Goal: Task Accomplishment & Management: Complete application form

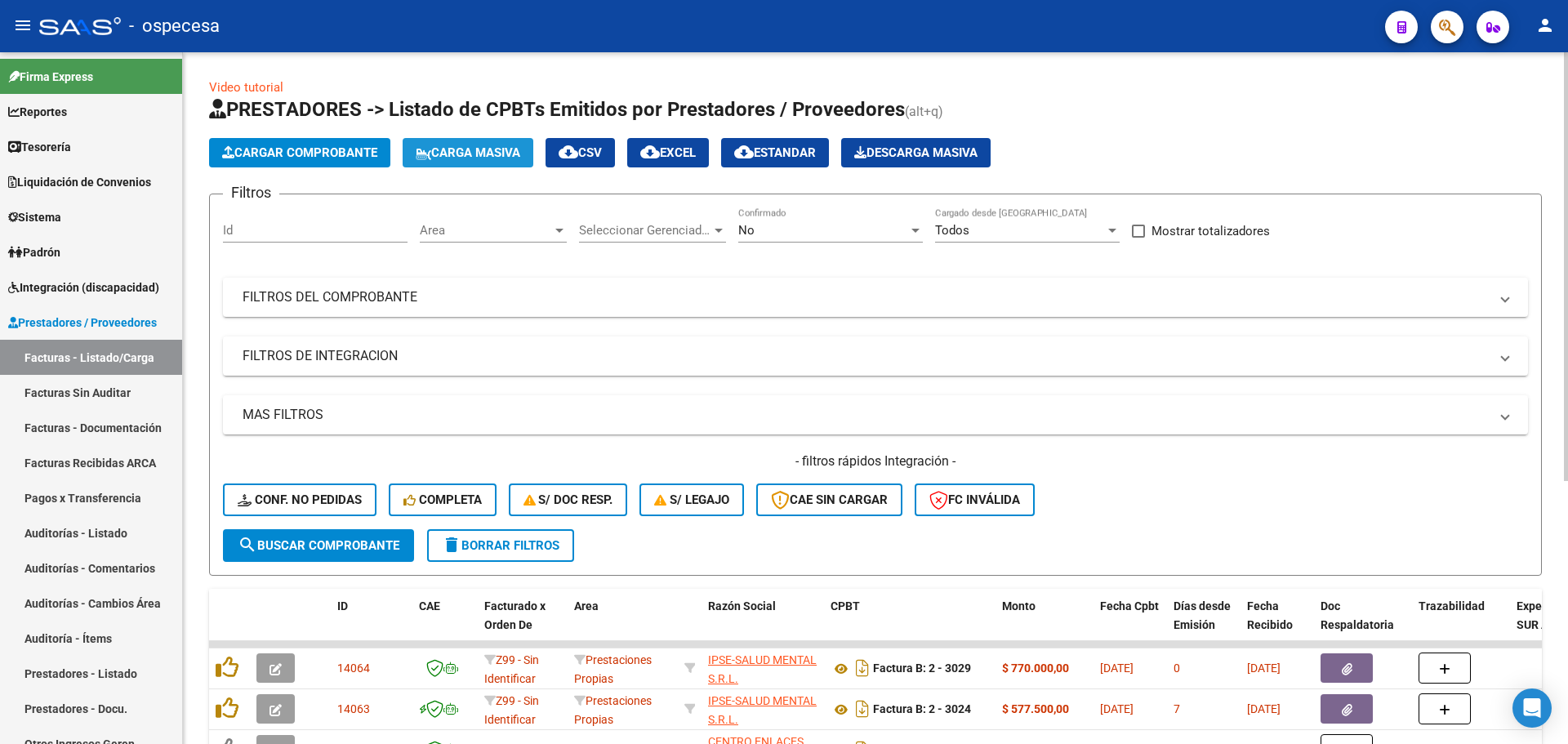
click at [444, 154] on span "Carga Masiva" at bounding box center [468, 152] width 105 height 14
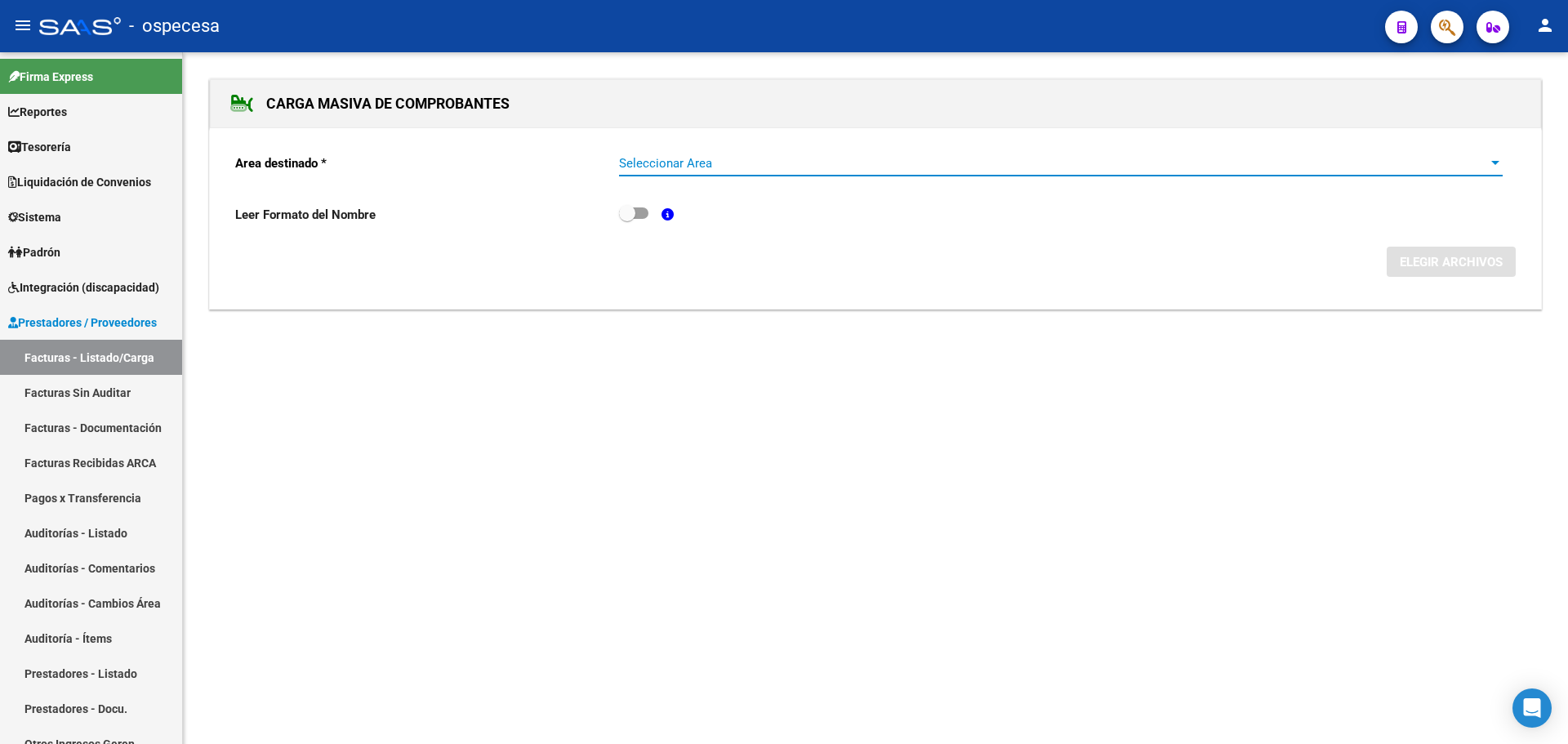
click at [789, 164] on span "Seleccionar Area" at bounding box center [1053, 162] width 869 height 14
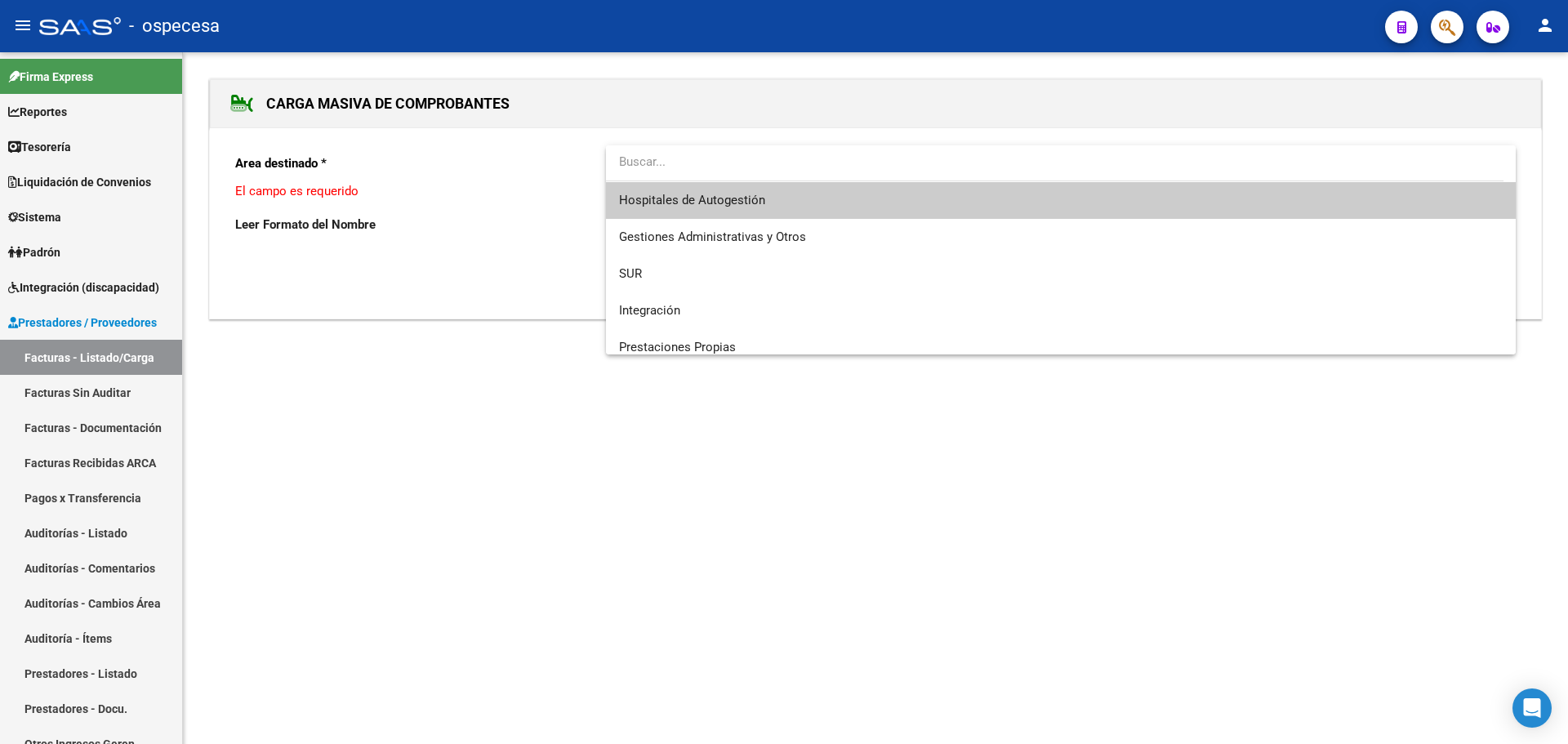
click at [799, 206] on span "Hospitales de Autogestión" at bounding box center [1061, 200] width 884 height 37
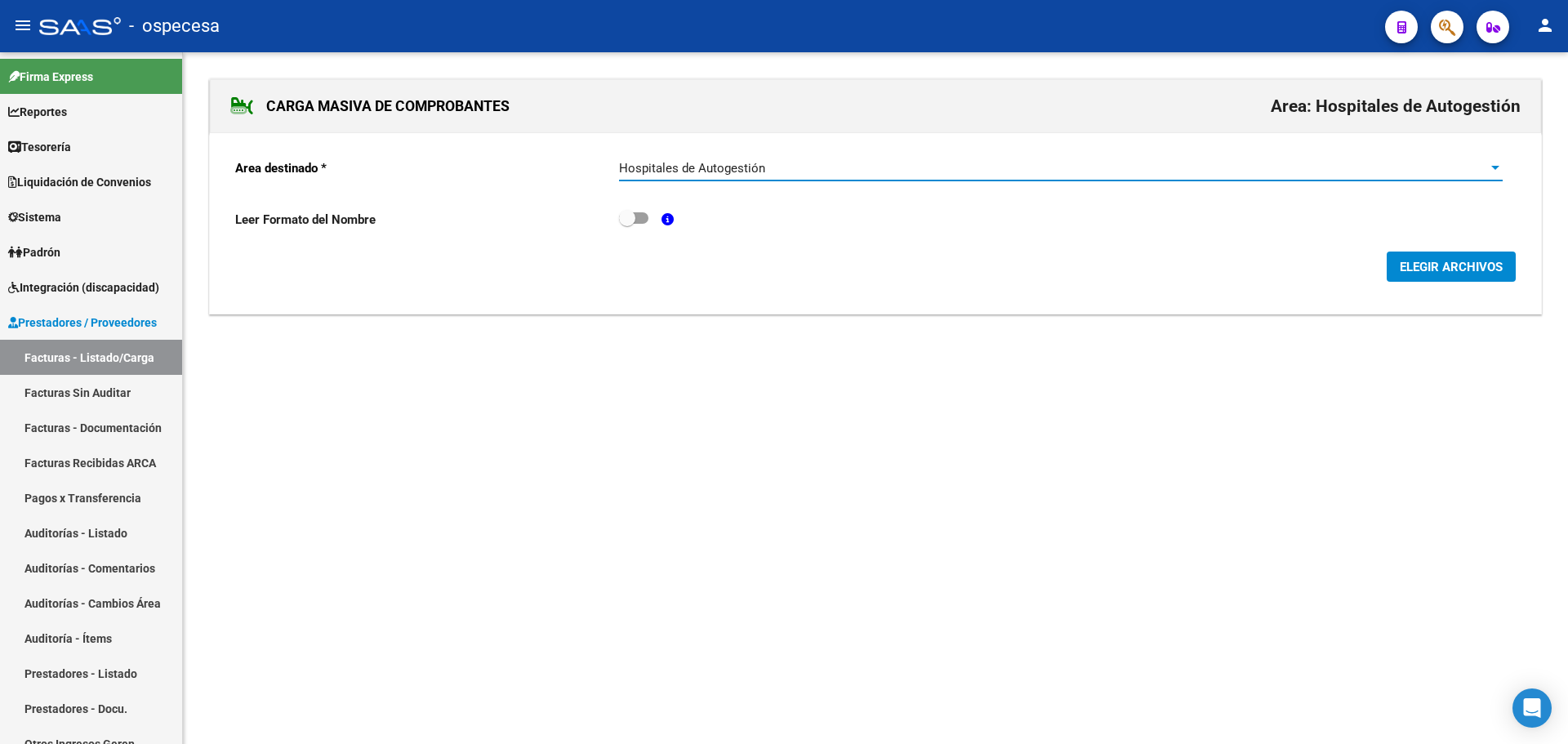
click at [1452, 275] on span "ELEGIR ARCHIVOS" at bounding box center [1451, 266] width 103 height 14
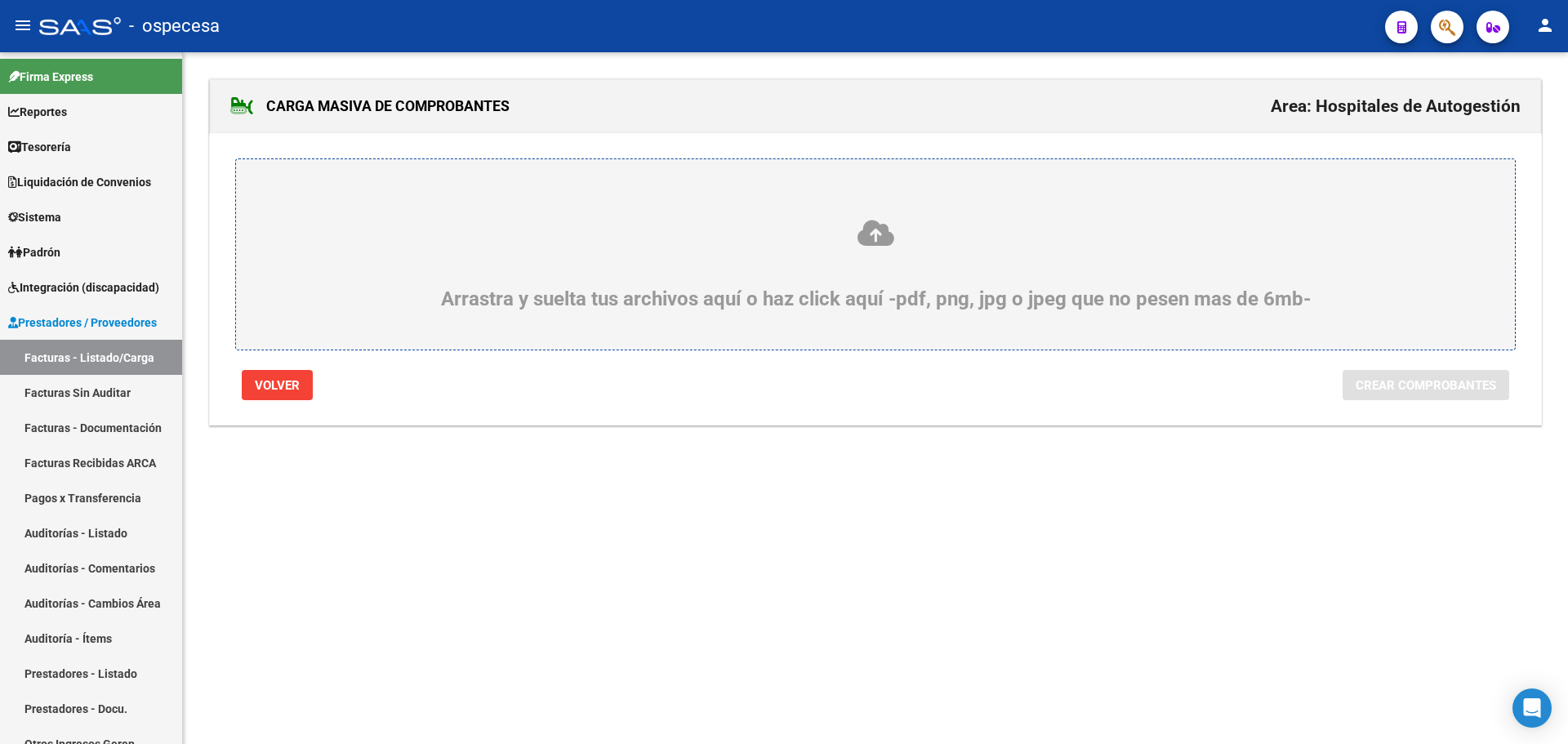
click at [776, 237] on icon at bounding box center [875, 233] width 1200 height 30
click at [0, 0] on input "Arrastra y suelta tus archivos aquí o haz click aquí -pdf, png, jpg o jpeg que …" at bounding box center [0, 0] width 0 height 0
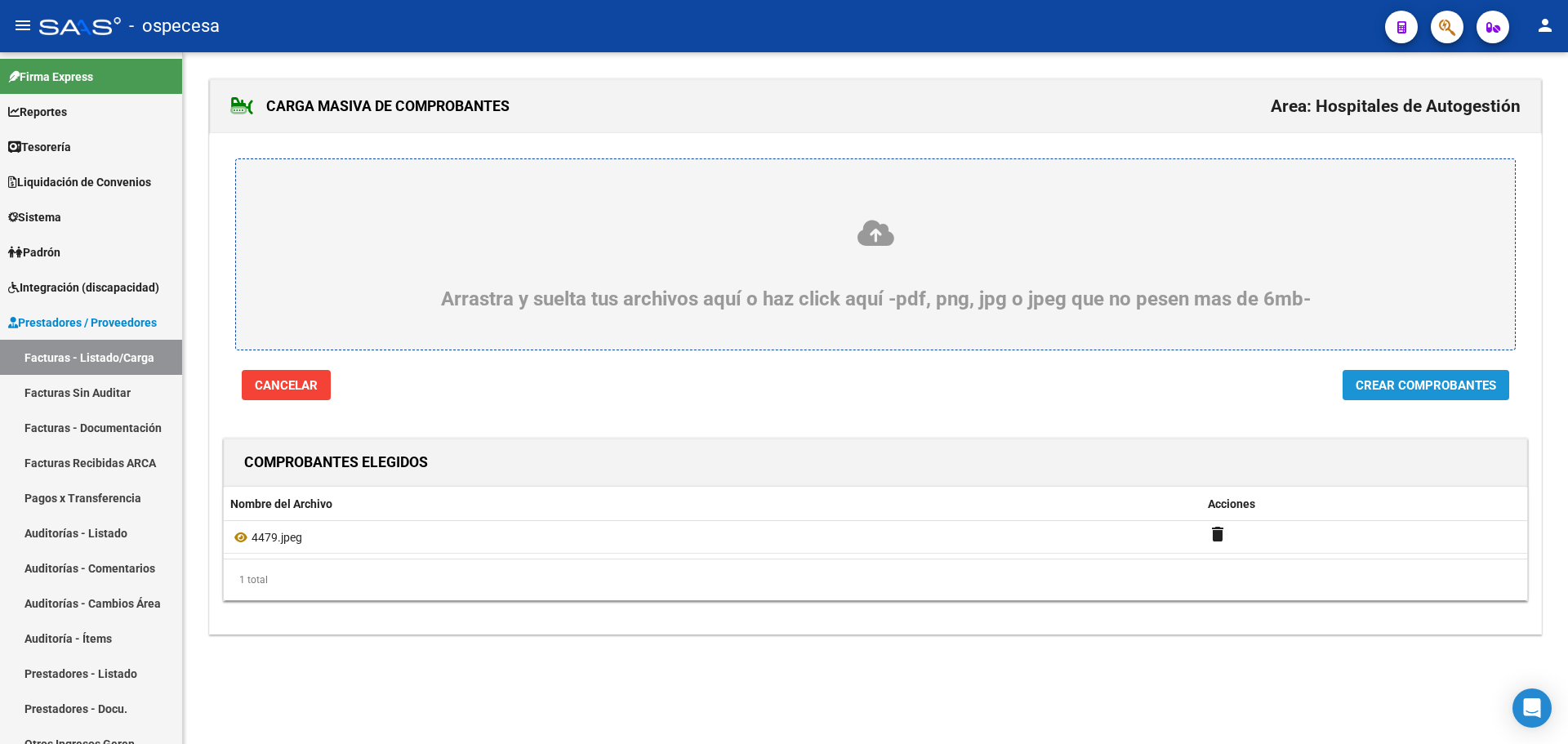
click at [1439, 387] on span "Crear Comprobantes" at bounding box center [1426, 385] width 141 height 14
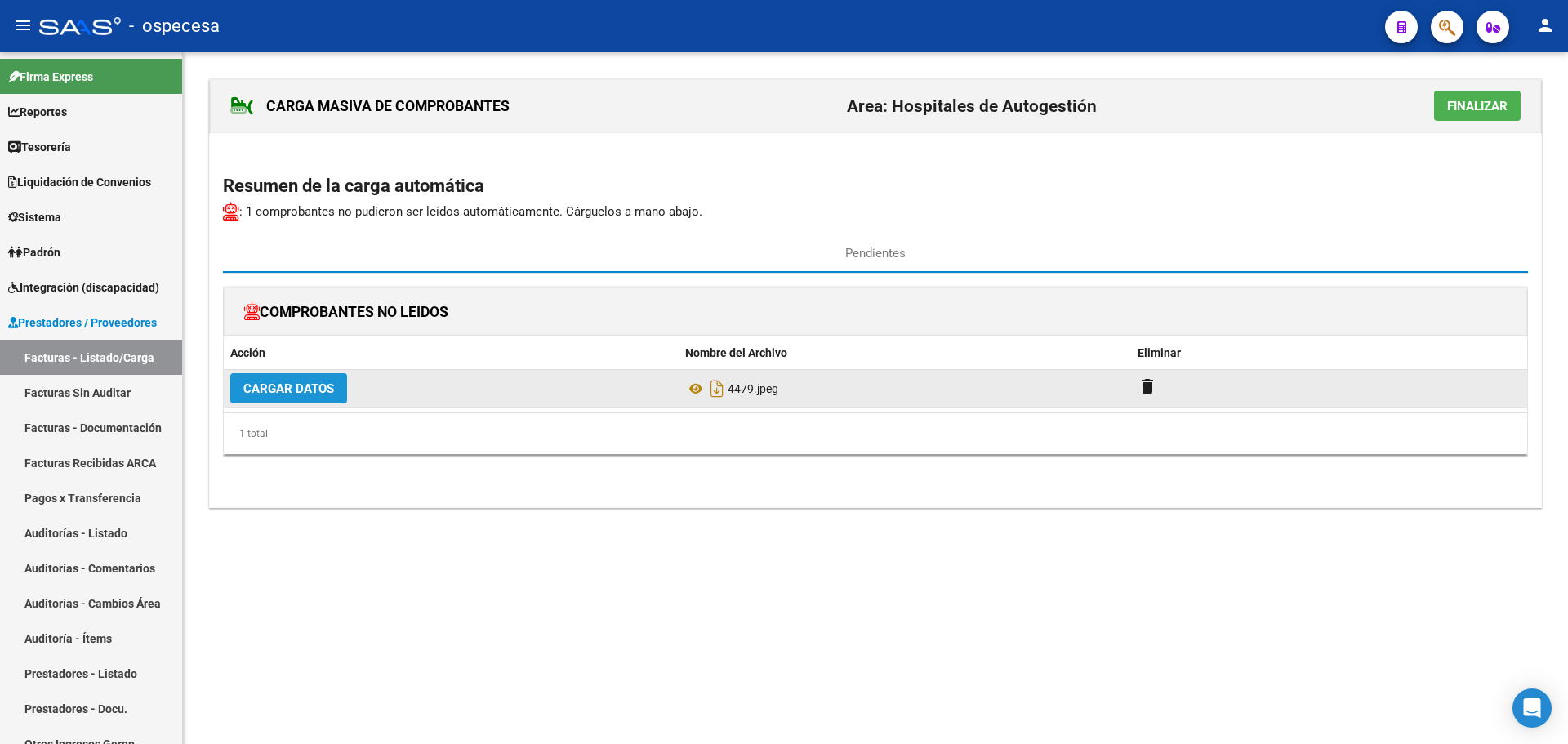
click at [296, 392] on span "Cargar Datos" at bounding box center [288, 388] width 90 height 14
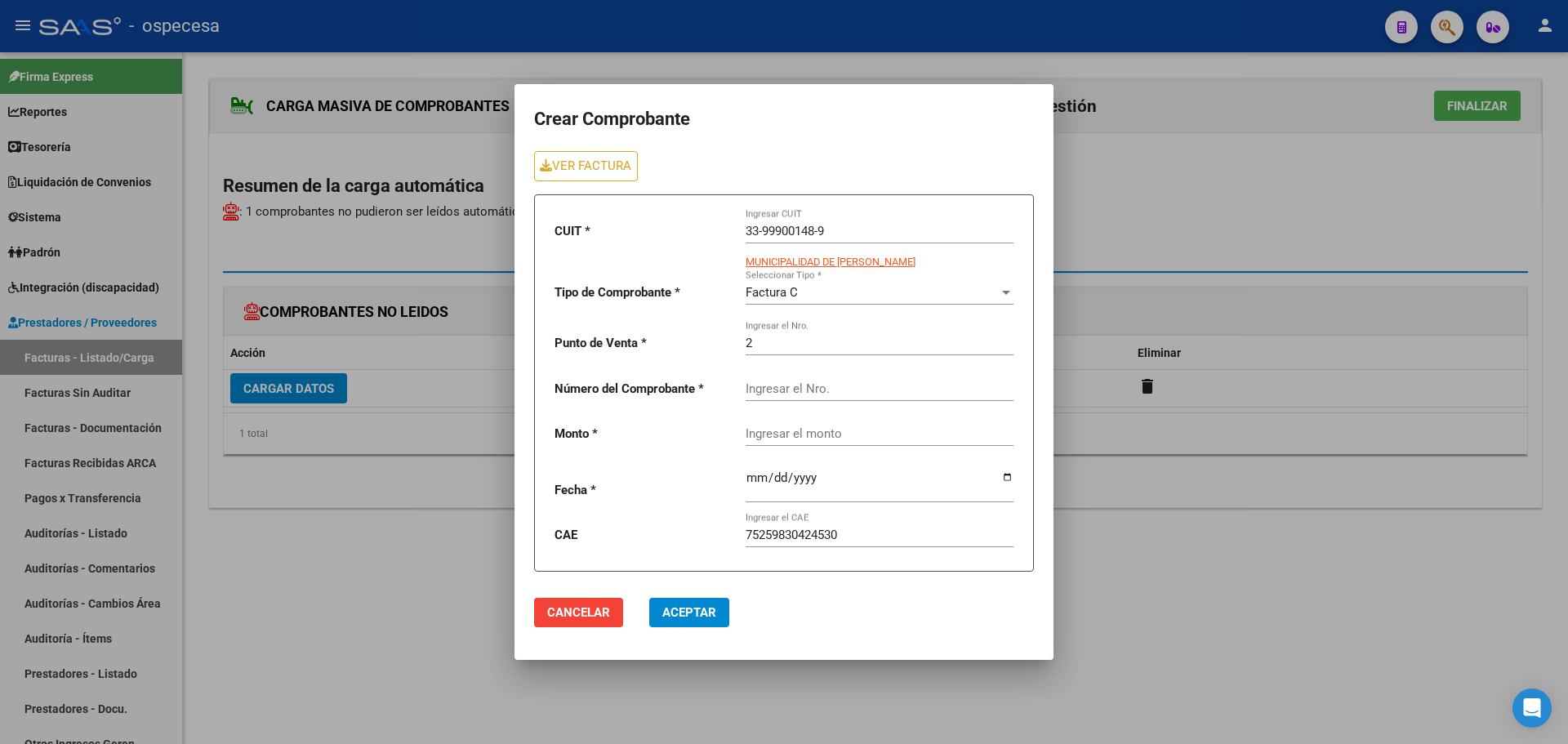
click at [842, 389] on input "Ingresar el Nro." at bounding box center [880, 388] width 268 height 14
type input "4479"
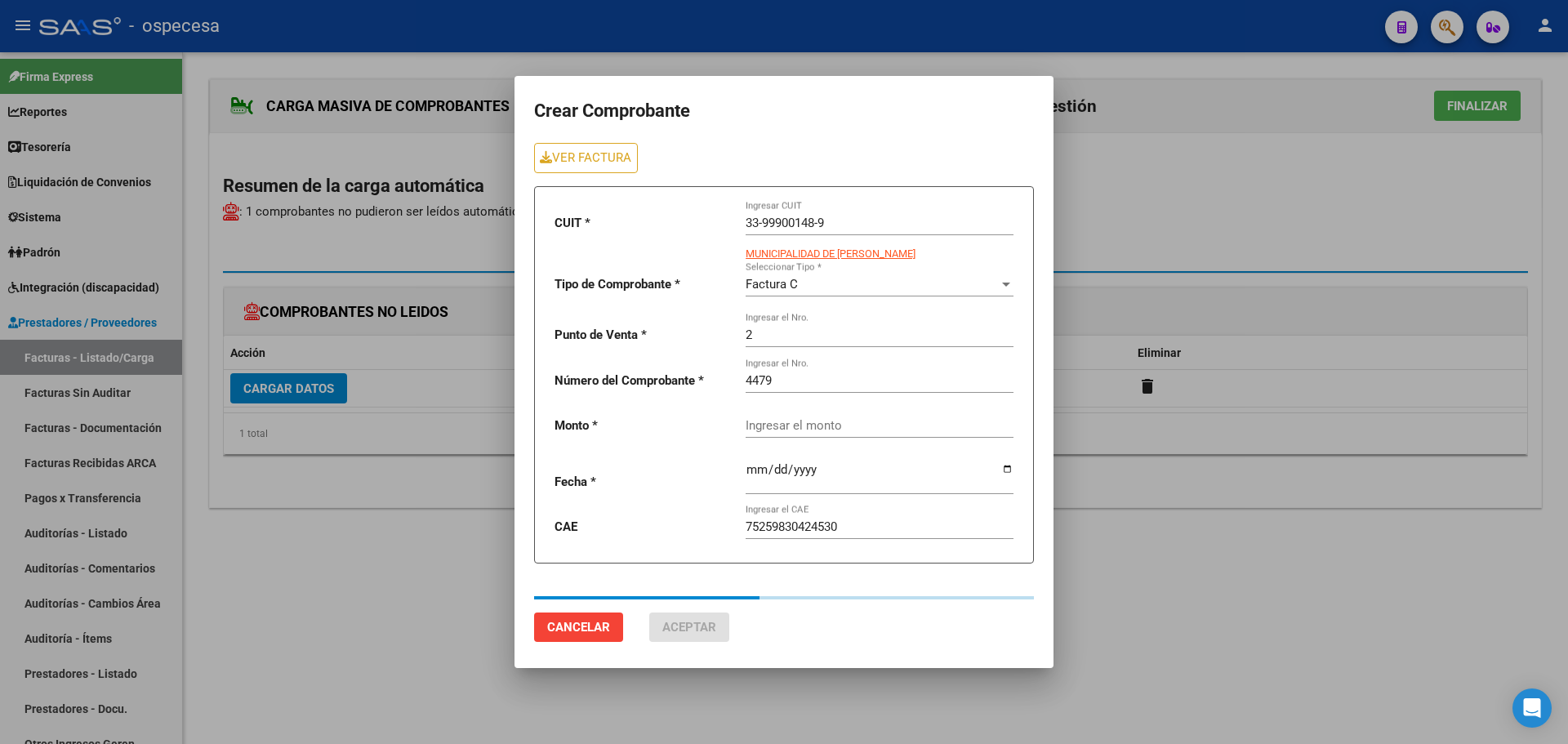
click at [836, 422] on div "Ingresar el monto" at bounding box center [880, 420] width 268 height 35
type input "95232"
type input "[DATE]"
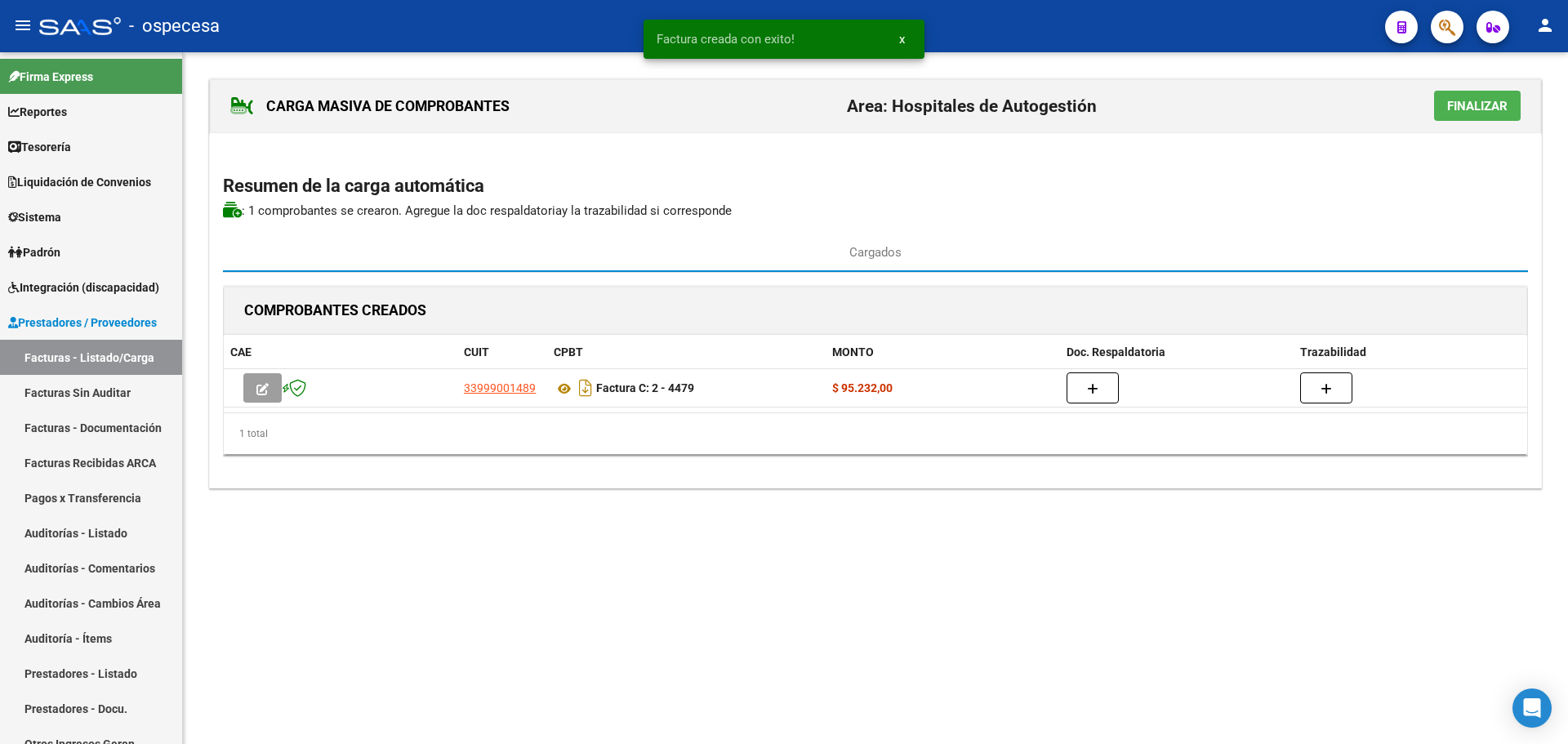
click at [1467, 111] on span "Finalizar" at bounding box center [1478, 105] width 61 height 14
